Goal: Information Seeking & Learning: Learn about a topic

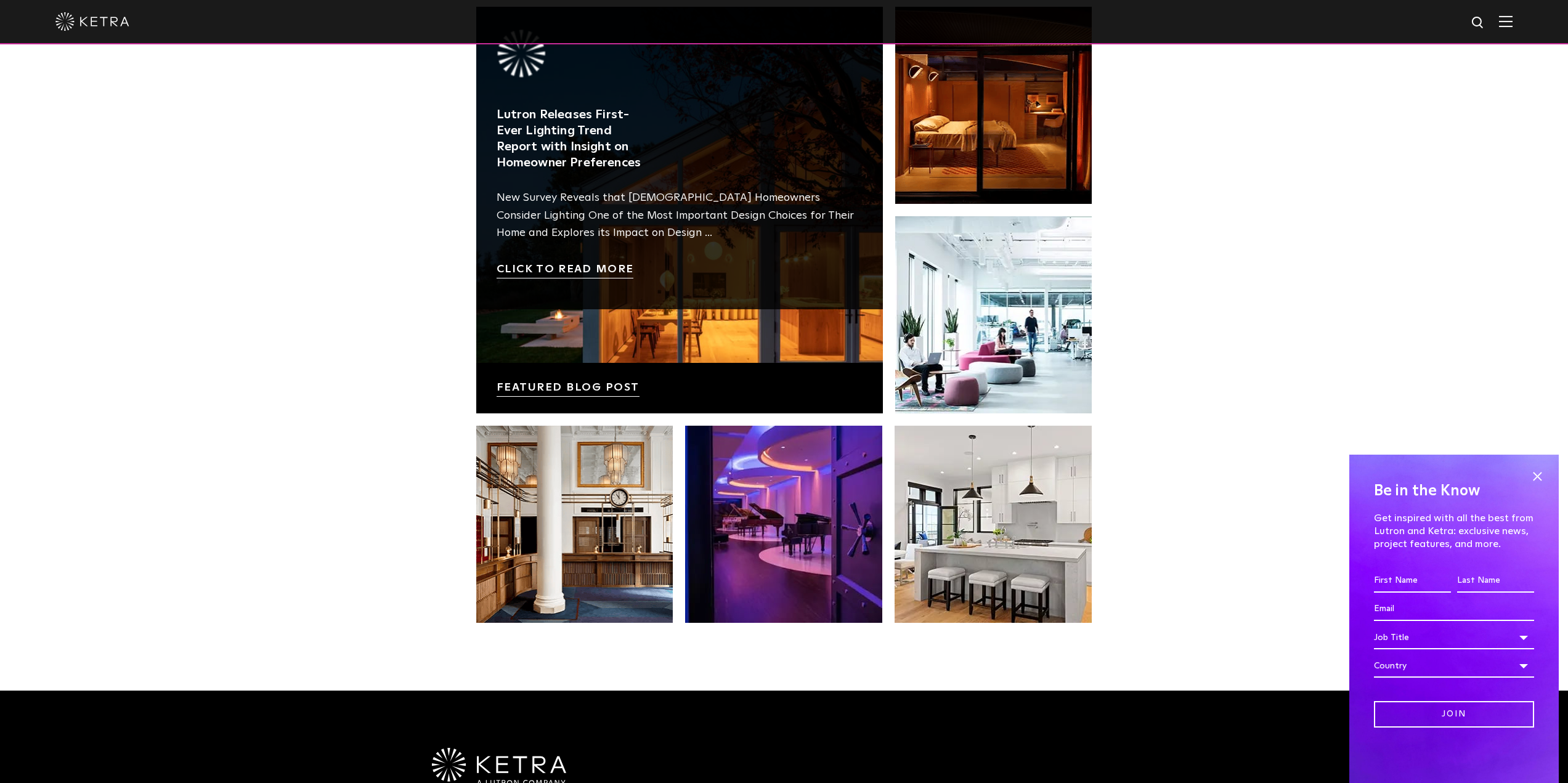
scroll to position [2279, 0]
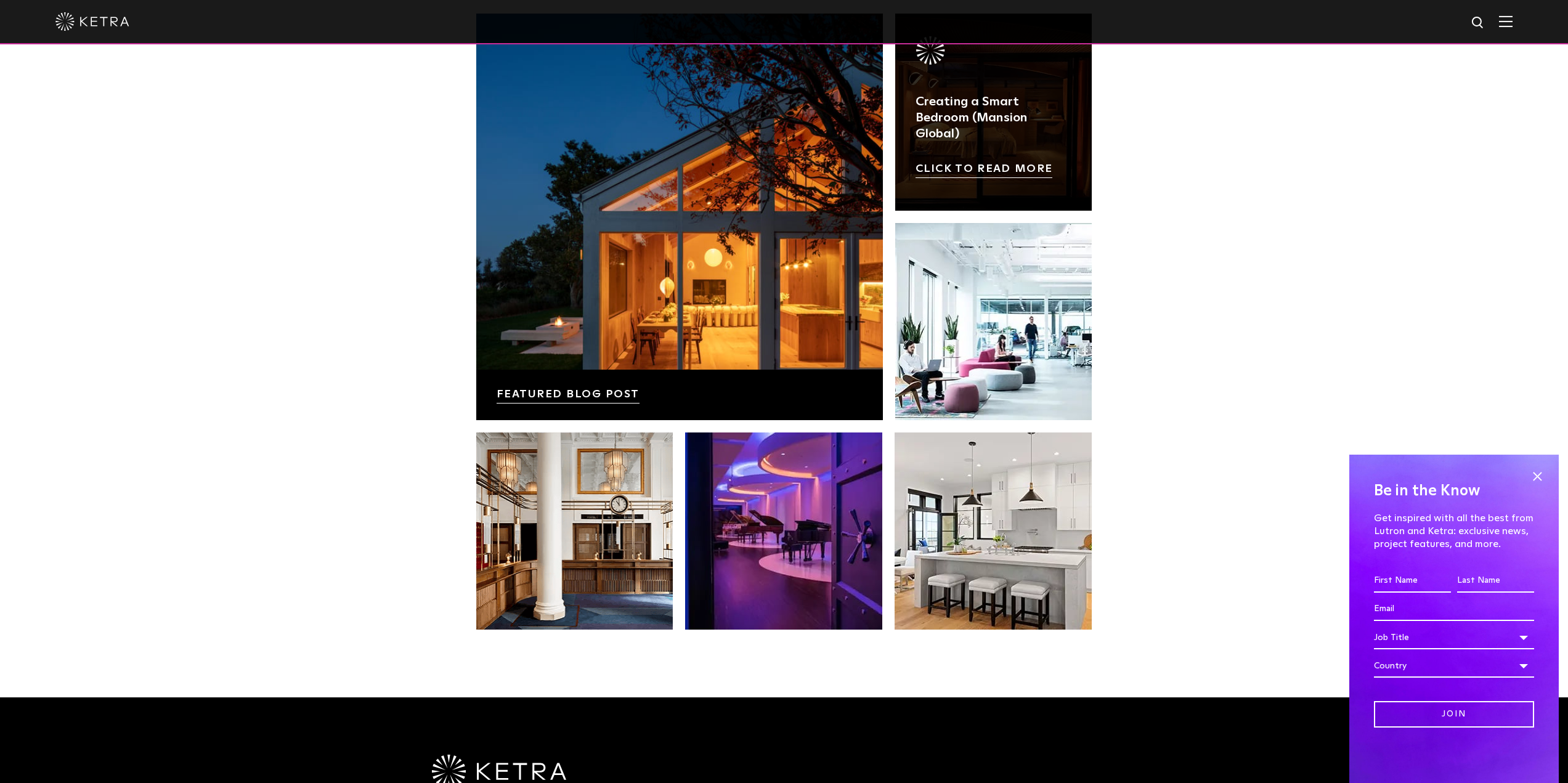
click at [1002, 172] on link at bounding box center [993, 112] width 197 height 197
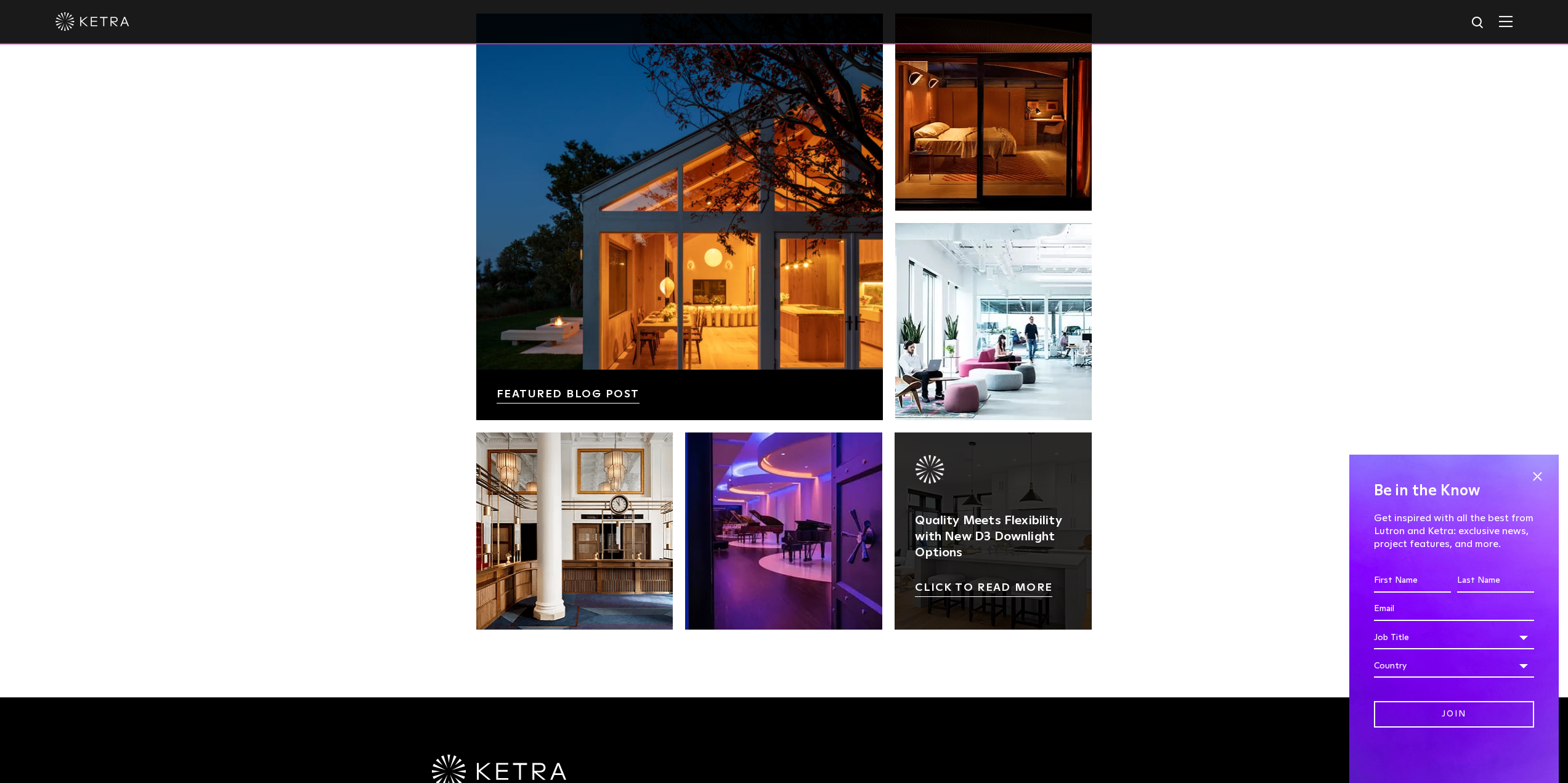
click at [1014, 507] on link at bounding box center [993, 531] width 197 height 197
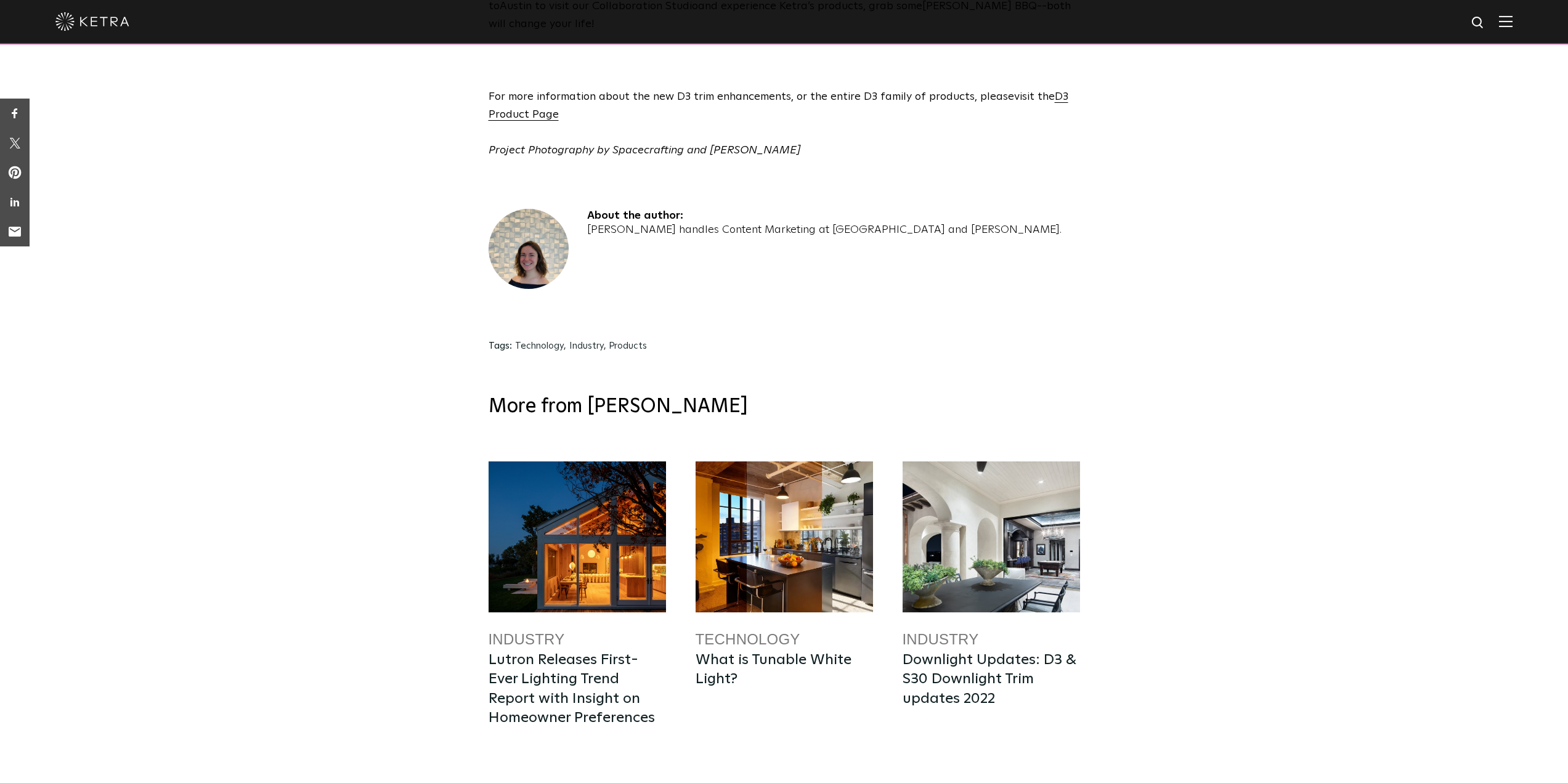
scroll to position [2464, 0]
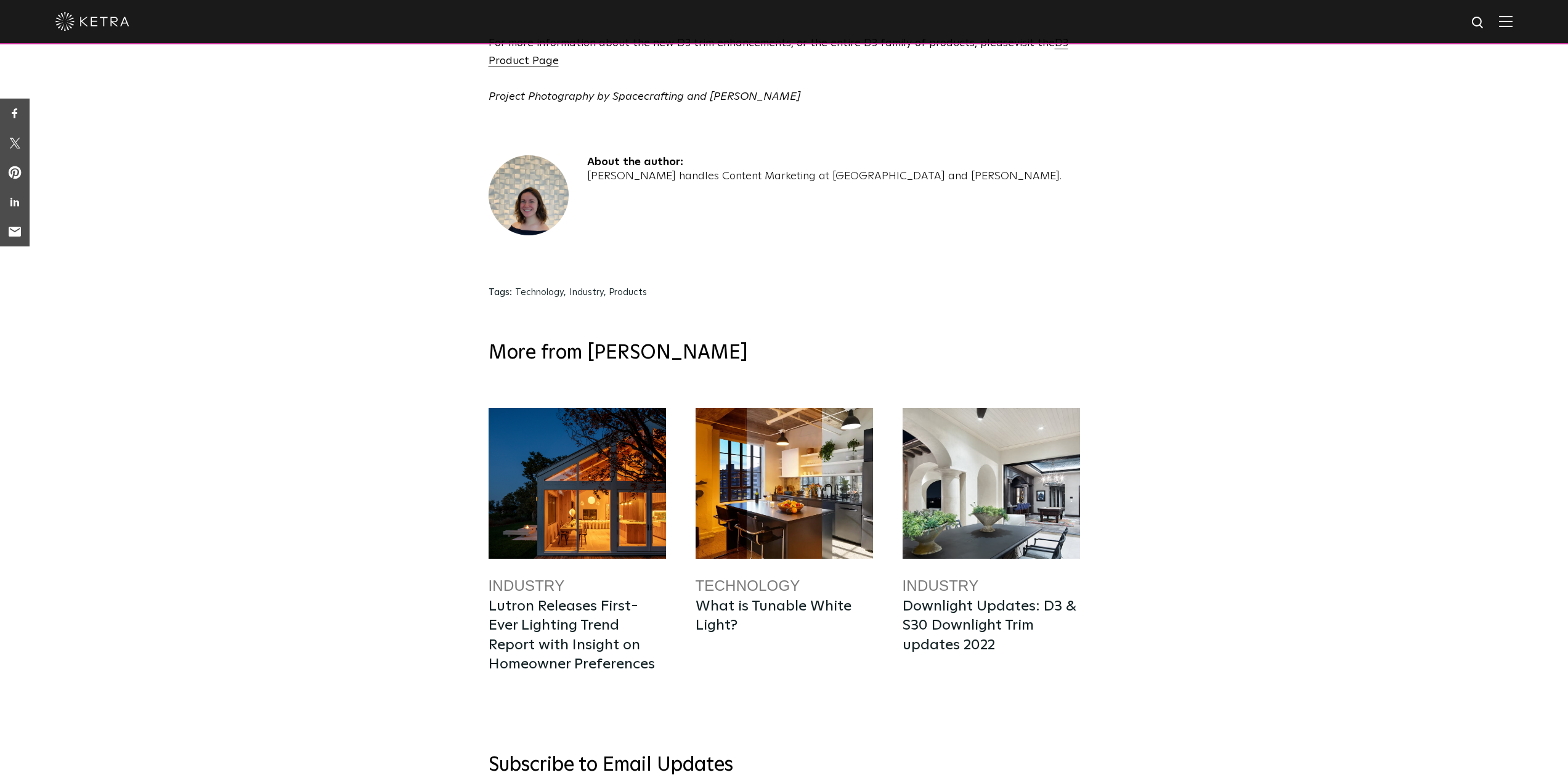
click at [823, 408] on div at bounding box center [784, 483] width 177 height 151
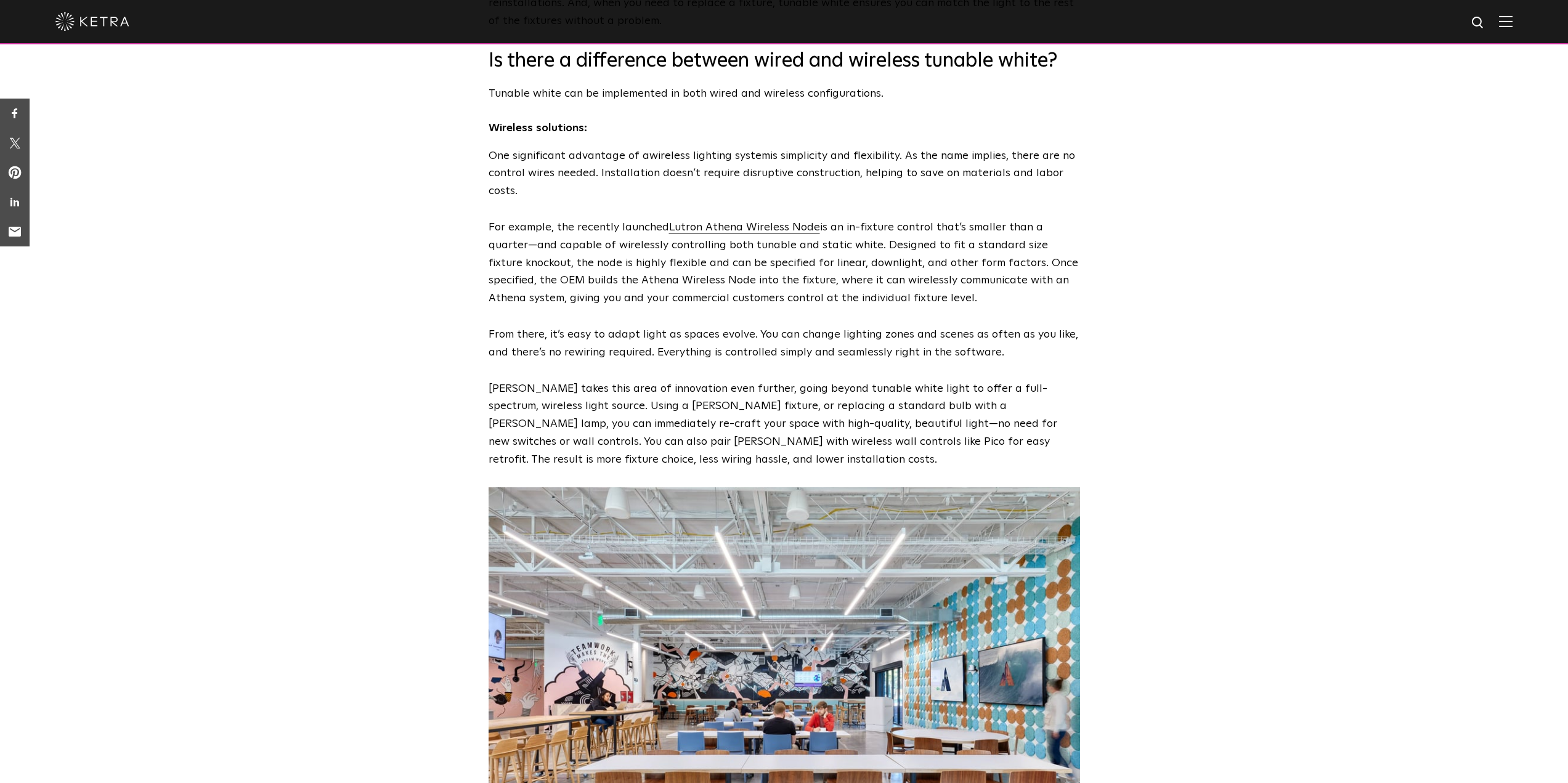
scroll to position [1663, 0]
